Goal: Transaction & Acquisition: Register for event/course

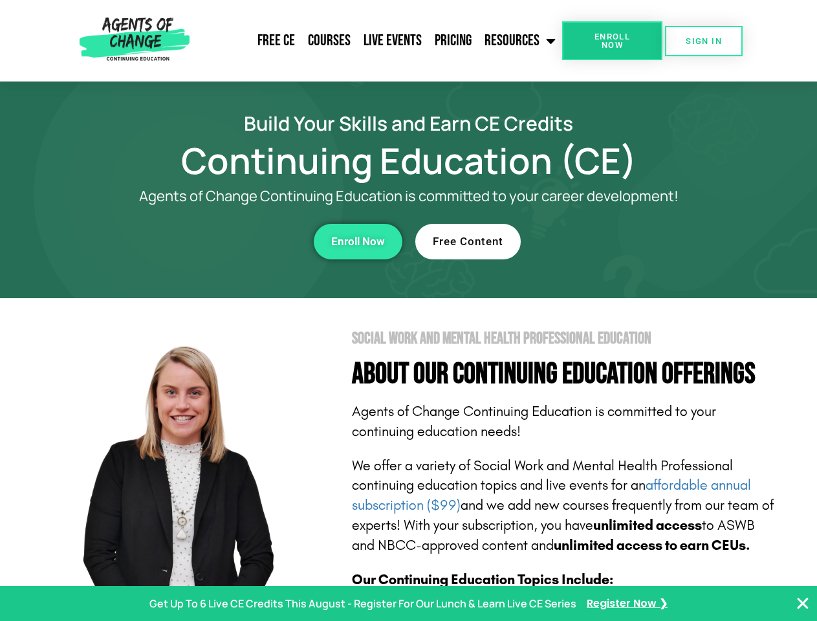
click at [408, 310] on section "Social Work and Mental Health Professional Education About Our Continuing Educa…" at bounding box center [408, 569] width 817 height 543
click at [612, 41] on span "Enroll Now" at bounding box center [612, 40] width 59 height 17
click at [704, 41] on span "SIGN IN" at bounding box center [703, 41] width 36 height 8
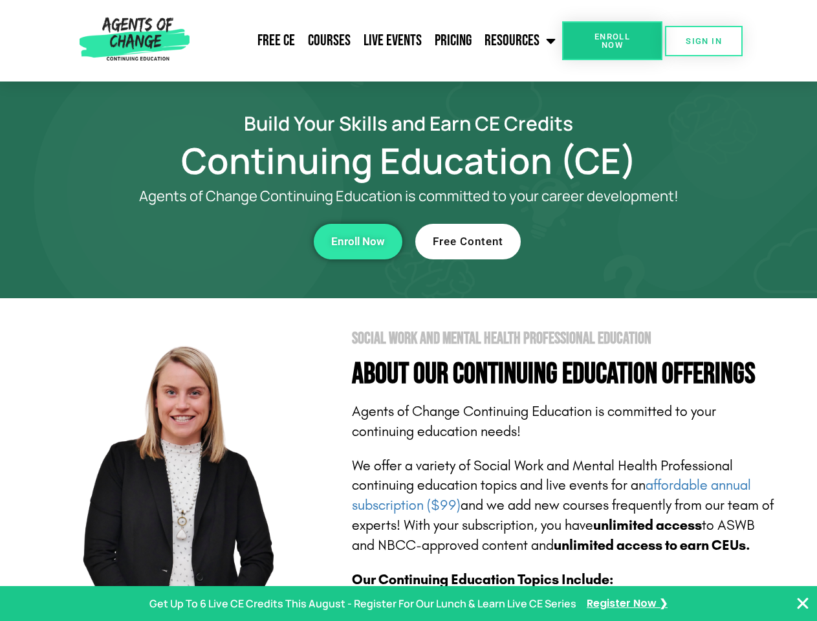
click at [224, 241] on div "Enroll Now" at bounding box center [225, 242] width 356 height 36
click at [358, 241] on span "Enroll Now" at bounding box center [358, 241] width 54 height 11
